Goal: Navigation & Orientation: Understand site structure

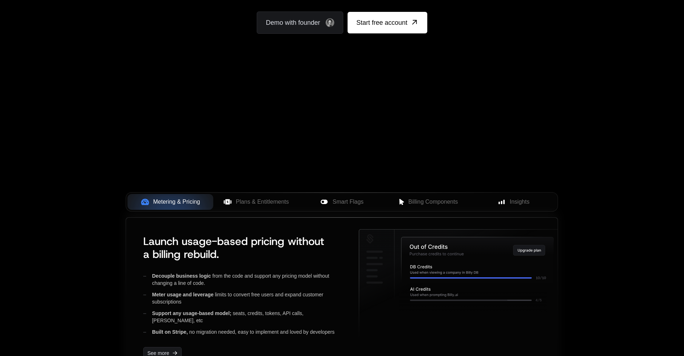
scroll to position [287, 0]
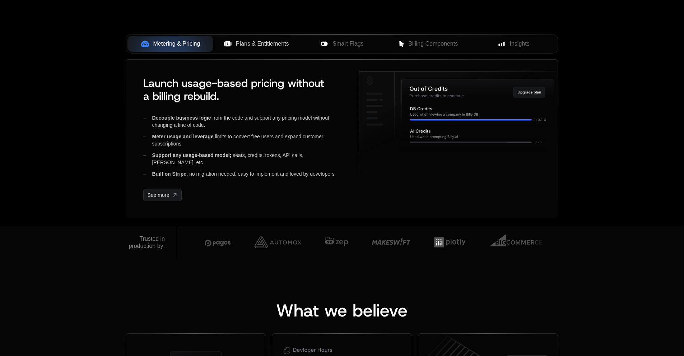
click at [254, 50] on button "Plans & Entitlements" at bounding box center [256, 44] width 86 height 16
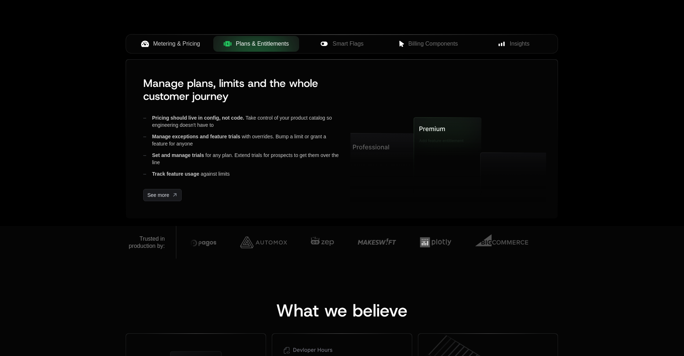
click at [191, 46] on span "Metering & Pricing" at bounding box center [176, 43] width 47 height 9
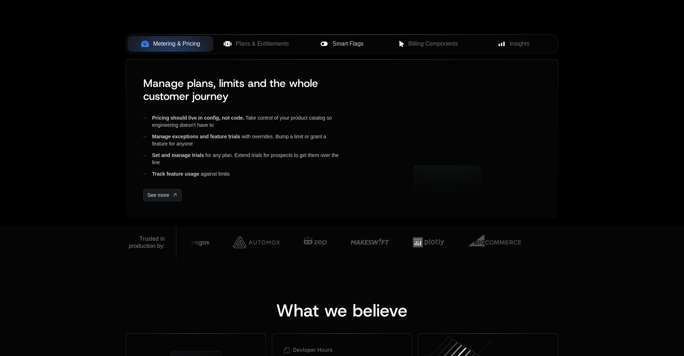
click at [337, 44] on span "Smart Flags" at bounding box center [347, 43] width 31 height 9
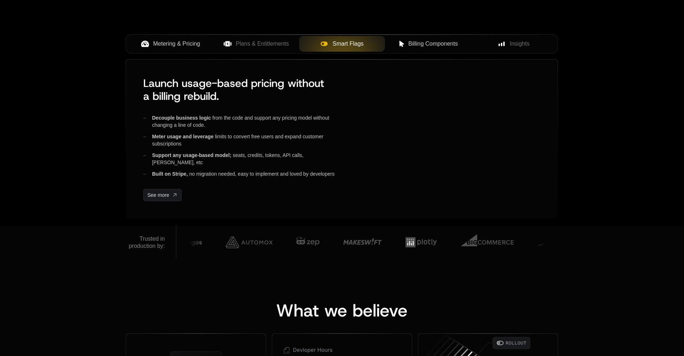
click at [409, 42] on span "Billing Components" at bounding box center [433, 43] width 50 height 9
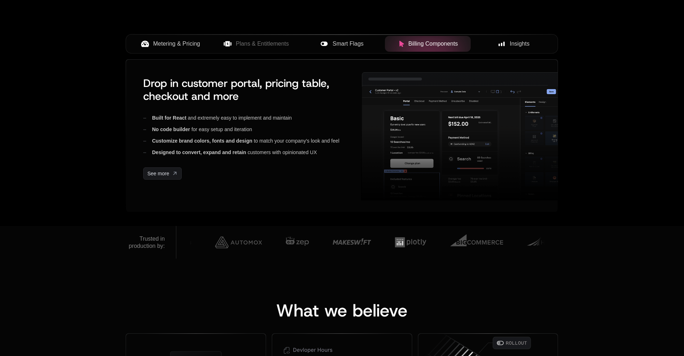
click at [497, 51] on button "Insights" at bounding box center [513, 44] width 86 height 16
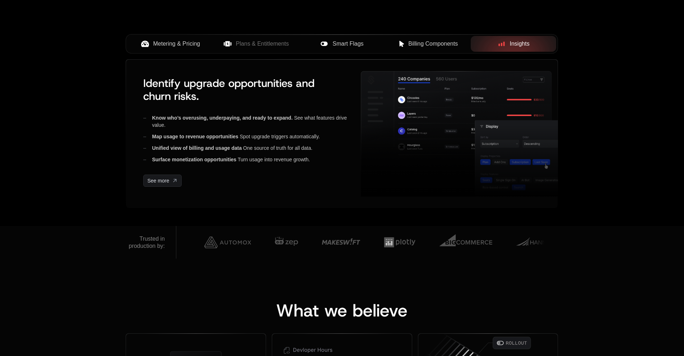
click at [302, 44] on button "Smart Flags" at bounding box center [342, 44] width 86 height 16
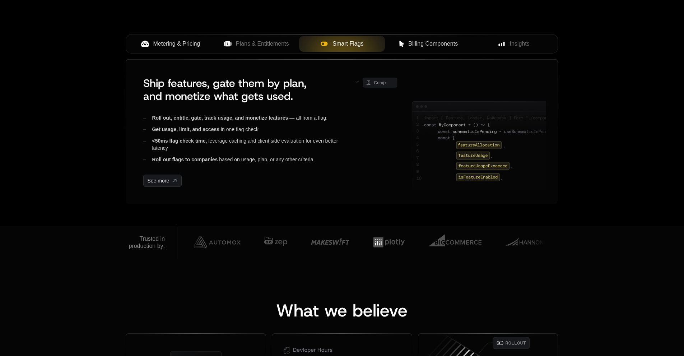
click at [174, 53] on div "Metering & Pricing Plans & Entitlements Smart Flags Billing Components Insights" at bounding box center [342, 43] width 432 height 19
click at [176, 47] on span "Metering & Pricing" at bounding box center [176, 43] width 47 height 9
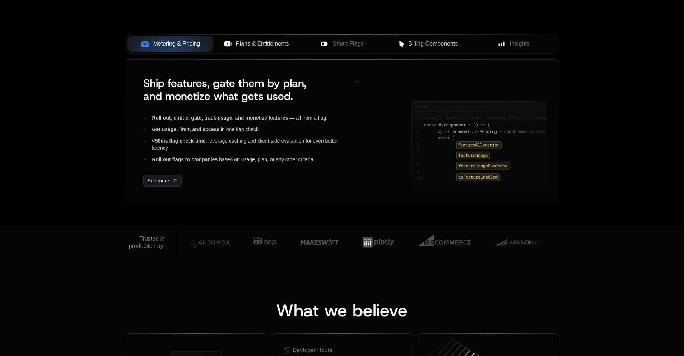
click at [247, 43] on span "Plans & Entitlements" at bounding box center [262, 43] width 53 height 9
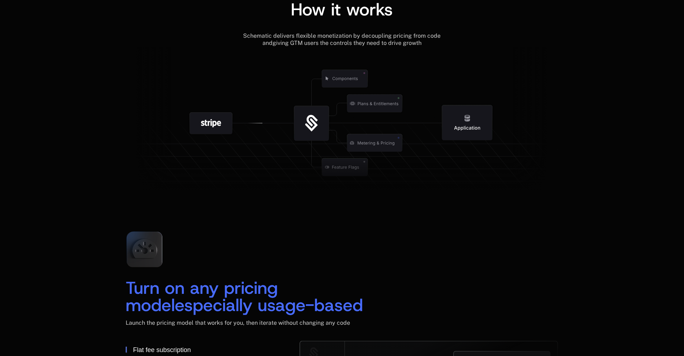
scroll to position [1077, 0]
